Goal: Obtain resource: Obtain resource

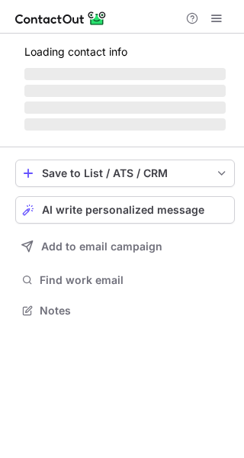
scroll to position [319, 244]
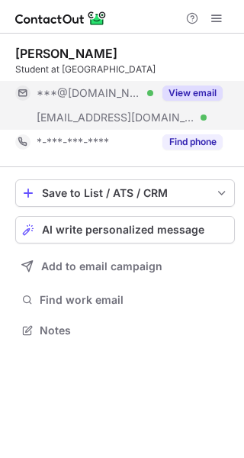
click at [210, 93] on button "View email" at bounding box center [193, 93] width 60 height 15
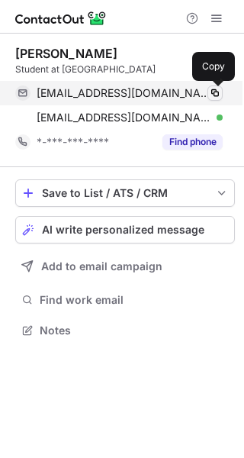
click at [218, 93] on span at bounding box center [215, 93] width 12 height 12
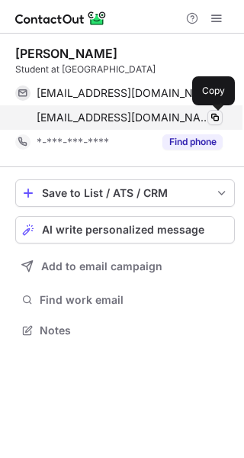
click at [214, 118] on span at bounding box center [215, 117] width 12 height 12
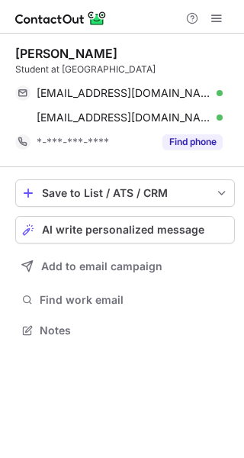
drag, startPoint x: 134, startPoint y: 56, endPoint x: 15, endPoint y: 56, distance: 119.1
click at [15, 56] on div "Sophie Hillemacher Student at University of Melbourne sophiehillemacher@gmail.c…" at bounding box center [122, 194] width 244 height 320
copy div "Sophie Hillemacher"
click at [15, 56] on div "Sophie Hillemacher Student at University of Melbourne sophiehillemacher@gmail.c…" at bounding box center [122, 194] width 244 height 320
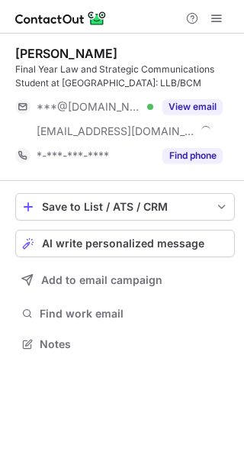
scroll to position [333, 244]
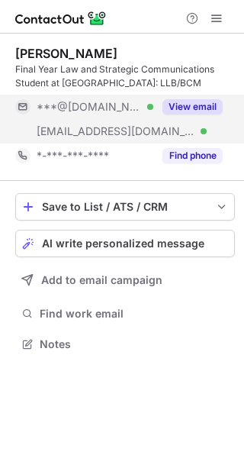
click at [193, 109] on button "View email" at bounding box center [193, 106] width 60 height 15
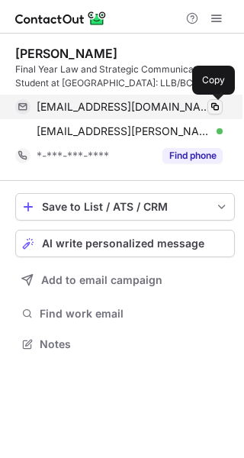
click at [212, 109] on span at bounding box center [215, 107] width 12 height 12
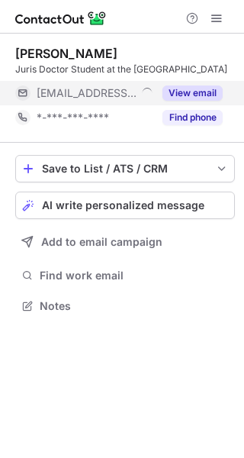
scroll to position [308, 244]
click at [192, 101] on button "View email" at bounding box center [193, 93] width 60 height 15
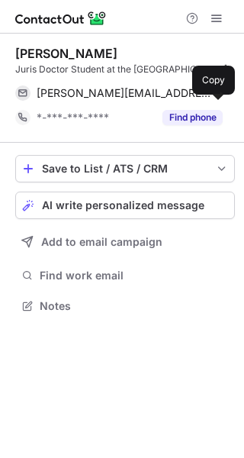
click at [212, 99] on span at bounding box center [215, 93] width 12 height 12
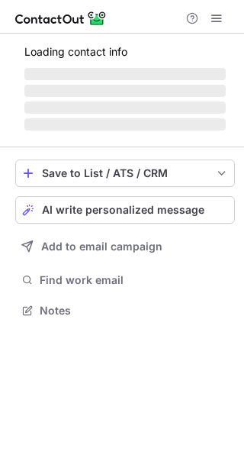
scroll to position [8, 8]
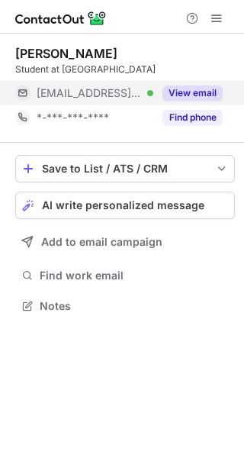
click at [190, 92] on button "View email" at bounding box center [193, 93] width 60 height 15
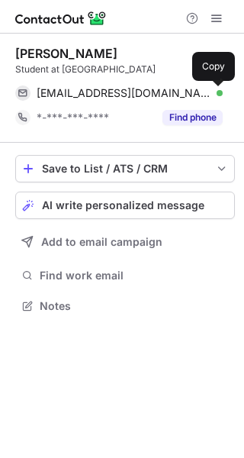
click at [215, 92] on span at bounding box center [215, 93] width 12 height 12
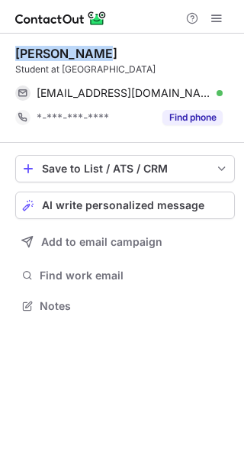
drag, startPoint x: 97, startPoint y: 51, endPoint x: 7, endPoint y: 50, distance: 90.1
click at [7, 50] on div "Emelia Small Student at University of Wollongong esmall@shine.com.au Verified C…" at bounding box center [122, 182] width 244 height 296
copy div "Emelia Small"
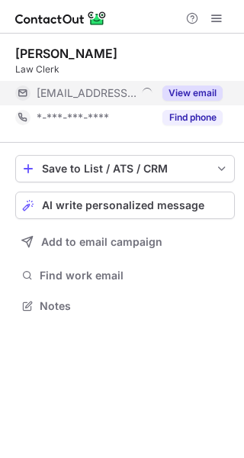
scroll to position [8, 8]
click at [192, 91] on button "View email" at bounding box center [193, 93] width 60 height 15
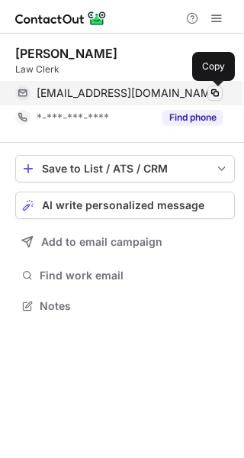
click at [215, 91] on span at bounding box center [215, 93] width 12 height 12
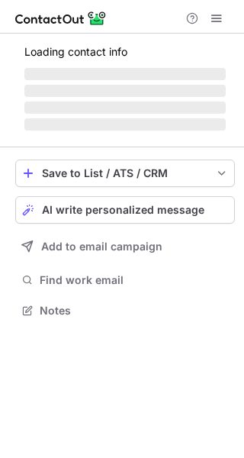
scroll to position [308, 244]
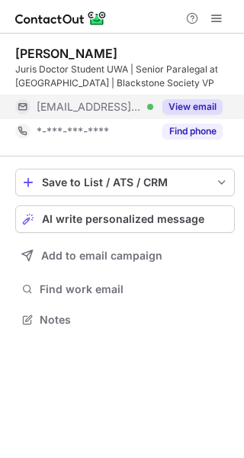
click at [190, 107] on button "View email" at bounding box center [193, 106] width 60 height 15
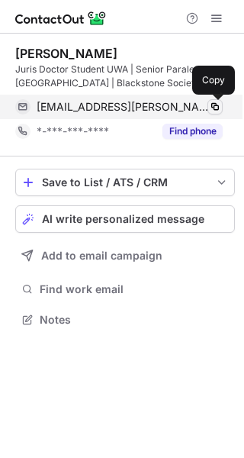
click at [210, 107] on span at bounding box center [215, 107] width 12 height 12
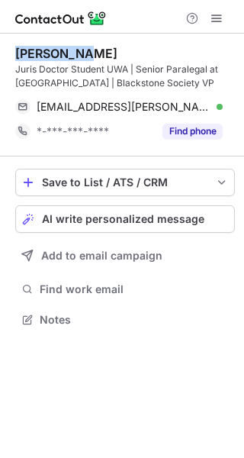
drag, startPoint x: 82, startPoint y: 51, endPoint x: 2, endPoint y: 54, distance: 80.2
click at [2, 54] on div "Max Wilson Juris Doctor Student UWA | Senior Paralegal at Allens | Blackstone S…" at bounding box center [122, 188] width 244 height 309
copy div "Max Wilson"
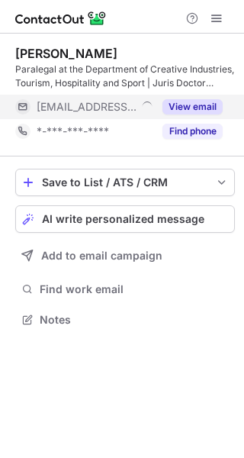
scroll to position [308, 244]
click at [198, 102] on button "View email" at bounding box center [193, 106] width 60 height 15
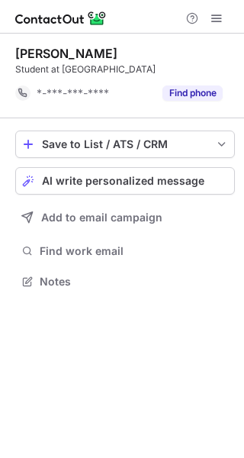
scroll to position [270, 244]
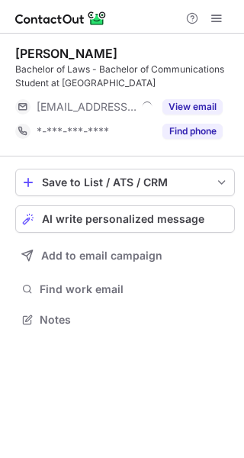
scroll to position [308, 244]
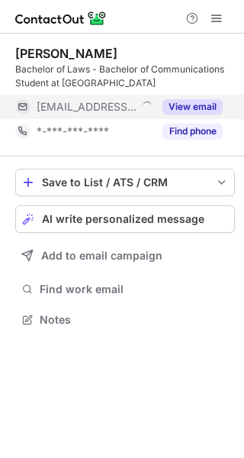
click at [192, 106] on button "View email" at bounding box center [193, 106] width 60 height 15
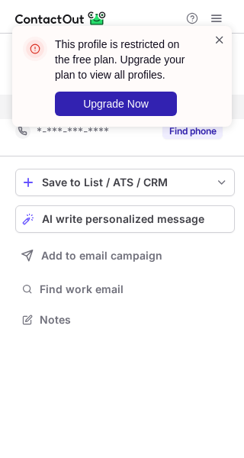
click at [220, 37] on span at bounding box center [220, 39] width 12 height 15
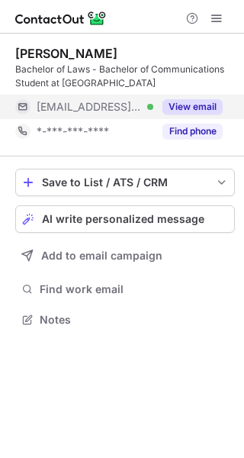
click at [193, 106] on button "View email" at bounding box center [193, 106] width 60 height 15
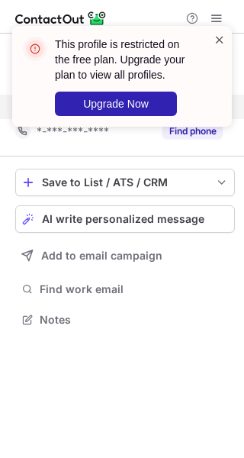
click at [221, 37] on span at bounding box center [220, 39] width 12 height 15
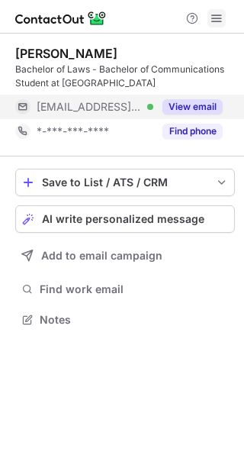
click at [217, 16] on span at bounding box center [217, 18] width 12 height 12
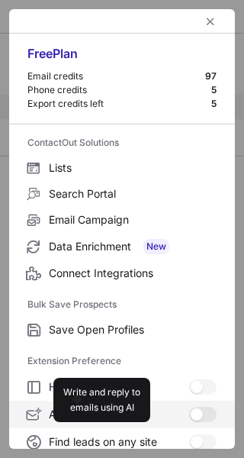
scroll to position [234, 0]
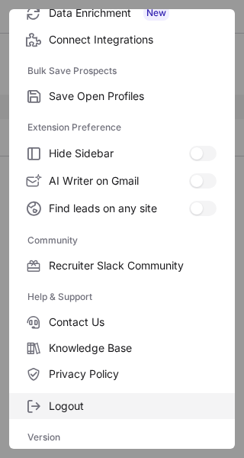
click at [91, 409] on span "Logout" at bounding box center [133, 406] width 168 height 14
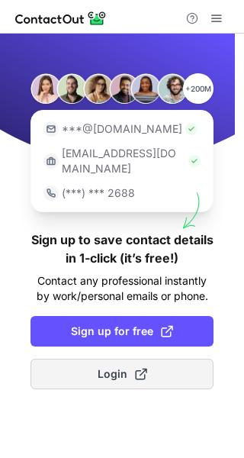
click at [118, 367] on span "Login" at bounding box center [123, 374] width 50 height 15
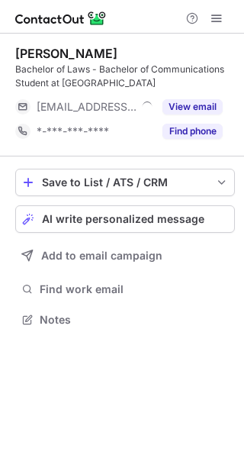
scroll to position [308, 244]
click at [216, 20] on span at bounding box center [217, 18] width 12 height 12
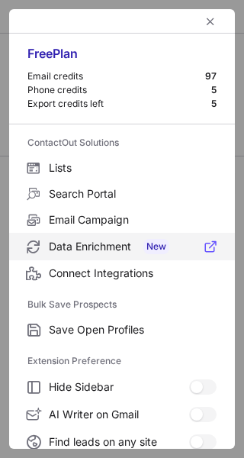
scroll to position [234, 0]
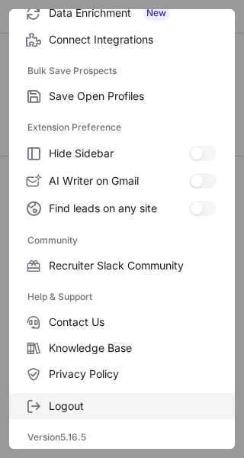
click at [69, 405] on span "Logout" at bounding box center [133, 406] width 168 height 14
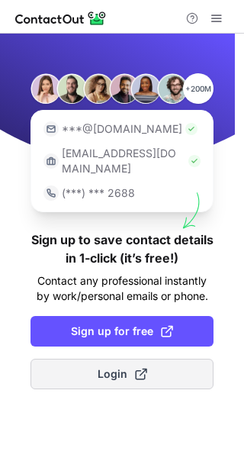
click at [112, 367] on span "Login" at bounding box center [123, 374] width 50 height 15
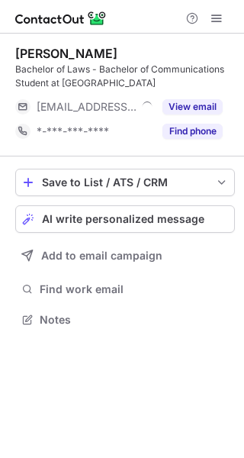
scroll to position [308, 244]
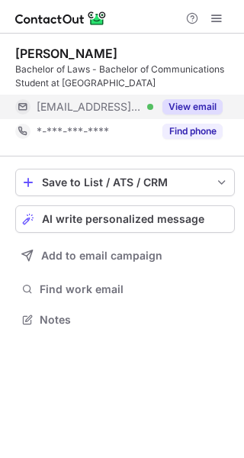
click at [195, 110] on button "View email" at bounding box center [193, 106] width 60 height 15
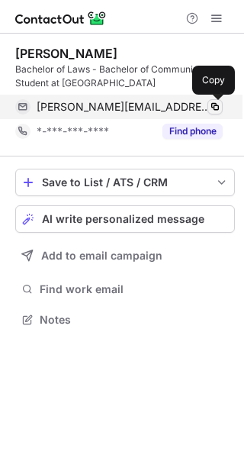
click at [215, 108] on span at bounding box center [215, 107] width 12 height 12
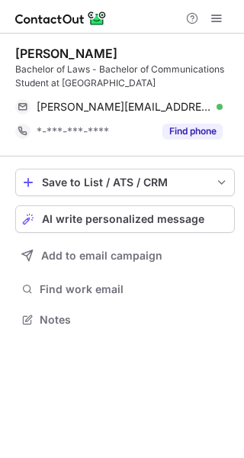
drag, startPoint x: 114, startPoint y: 57, endPoint x: 18, endPoint y: 53, distance: 96.3
click at [18, 53] on div "Shivani Spencer" at bounding box center [125, 53] width 220 height 15
copy div "Shivani Spencer"
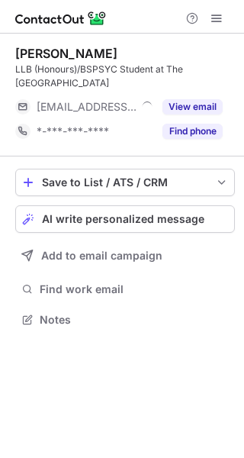
scroll to position [308, 244]
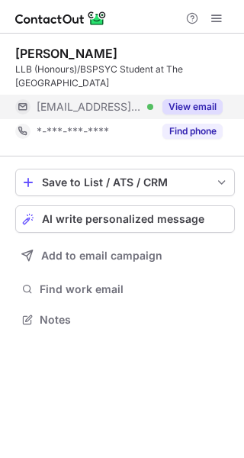
click at [191, 108] on button "View email" at bounding box center [193, 106] width 60 height 15
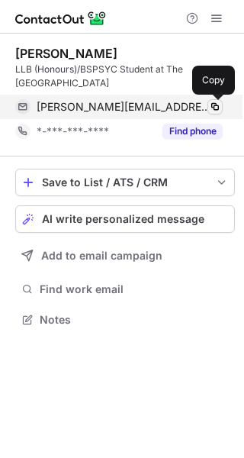
click at [218, 109] on span at bounding box center [215, 107] width 12 height 12
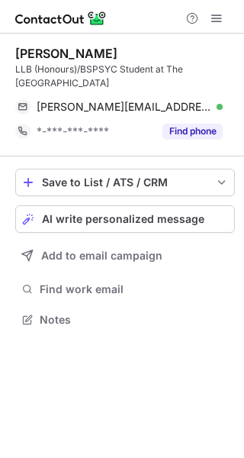
drag, startPoint x: 119, startPoint y: 53, endPoint x: 15, endPoint y: 57, distance: 104.7
click at [15, 57] on div "Cameron Slarks LLB (Honours)/BSPSYC Student at The Australian National Universi…" at bounding box center [122, 188] width 244 height 309
copy div "Cameron Slarks"
